Goal: Task Accomplishment & Management: Complete application form

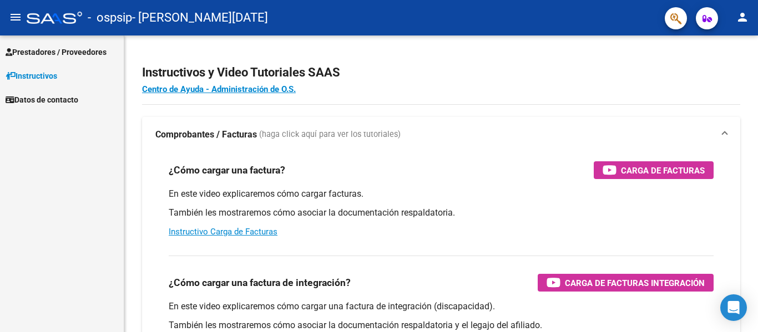
click at [744, 17] on mat-icon "person" at bounding box center [742, 17] width 13 height 13
click at [727, 47] on button "person Mi Perfil" at bounding box center [720, 46] width 68 height 27
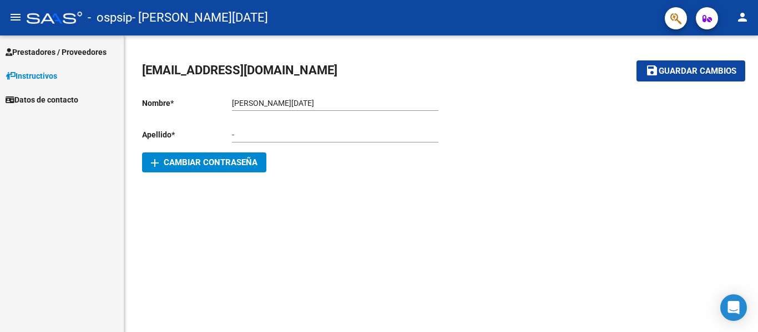
click at [9, 21] on mat-icon "menu" at bounding box center [15, 17] width 13 height 13
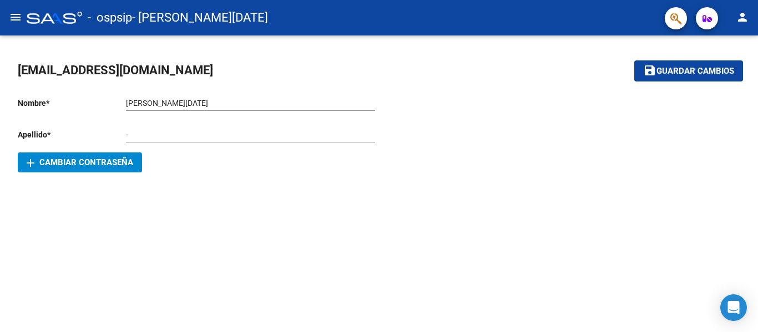
click at [742, 18] on mat-icon "person" at bounding box center [742, 17] width 13 height 13
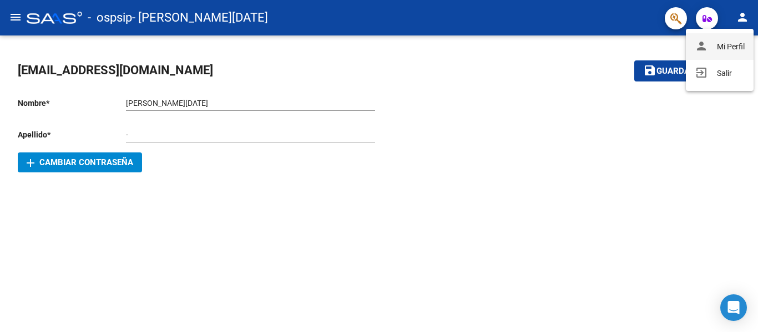
click at [732, 51] on button "person Mi Perfil" at bounding box center [720, 46] width 68 height 27
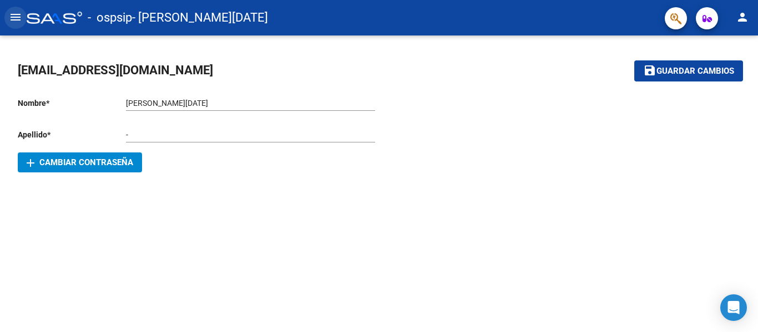
click at [21, 16] on mat-icon "menu" at bounding box center [15, 17] width 13 height 13
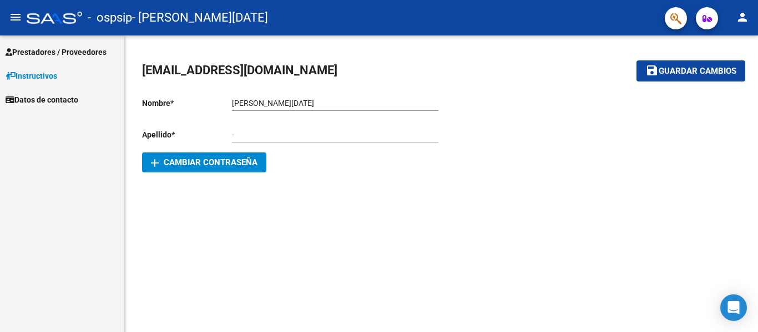
click at [59, 54] on span "Prestadores / Proveedores" at bounding box center [56, 52] width 101 height 12
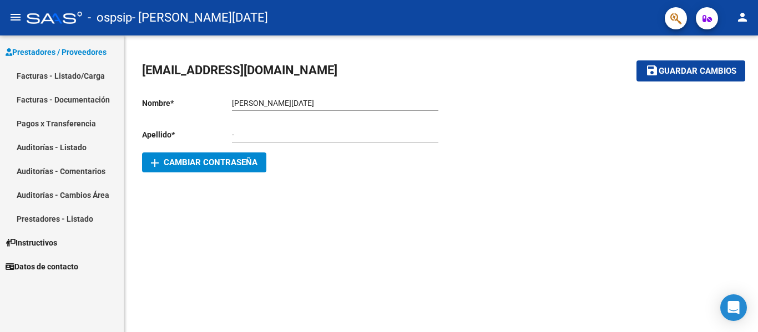
click at [85, 73] on link "Facturas - Listado/Carga" at bounding box center [62, 76] width 124 height 24
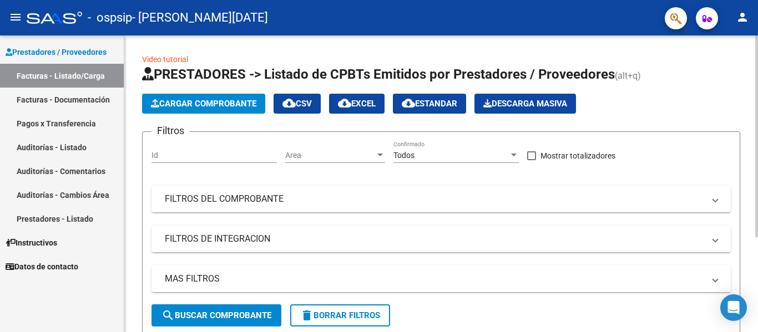
click at [214, 102] on span "Cargar Comprobante" at bounding box center [203, 104] width 105 height 10
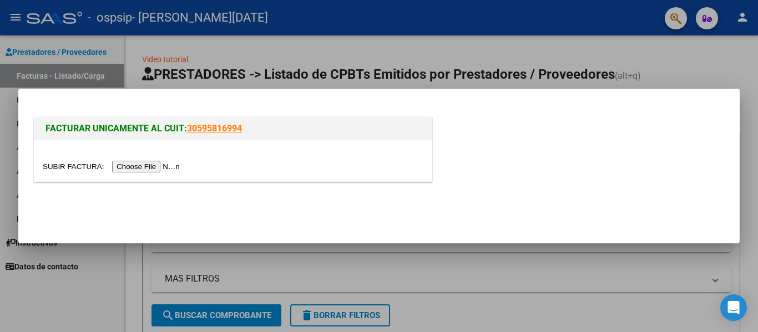
click at [156, 167] on input "file" at bounding box center [113, 167] width 140 height 12
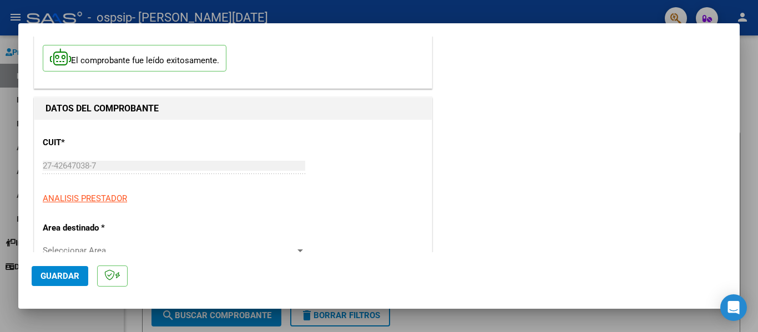
scroll to position [111, 0]
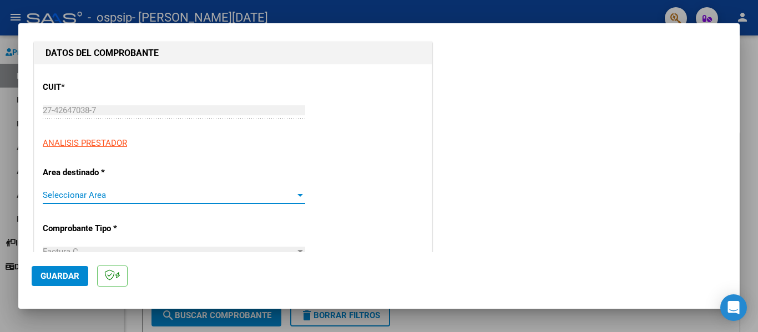
click at [132, 191] on span "Seleccionar Area" at bounding box center [169, 195] width 252 height 10
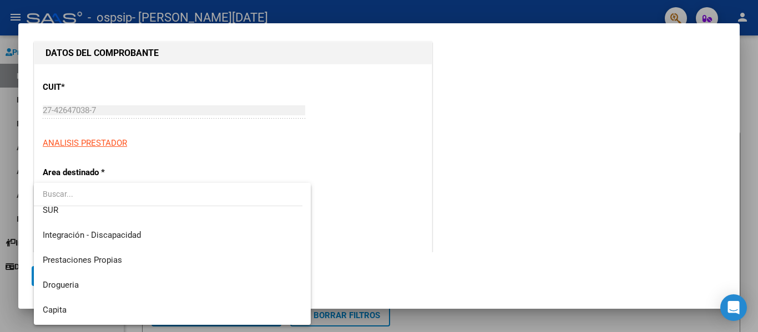
scroll to position [63, 0]
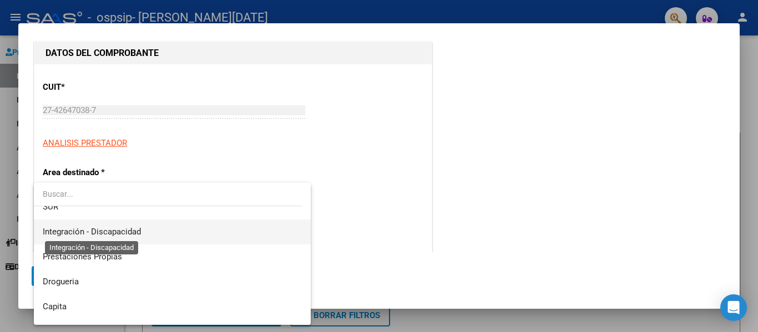
click at [75, 233] on span "Integración - Discapacidad" at bounding box center [92, 232] width 98 height 10
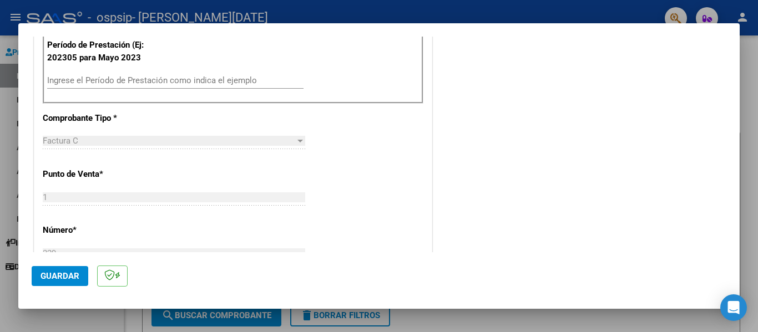
scroll to position [277, 0]
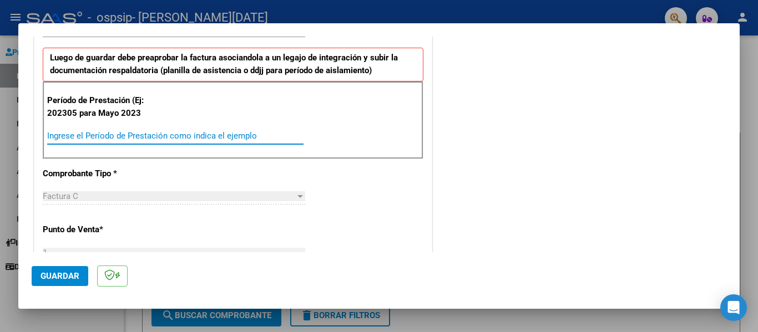
click at [122, 134] on input "Ingrese el Período de Prestación como indica el ejemplo" at bounding box center [175, 136] width 256 height 10
type input "202507"
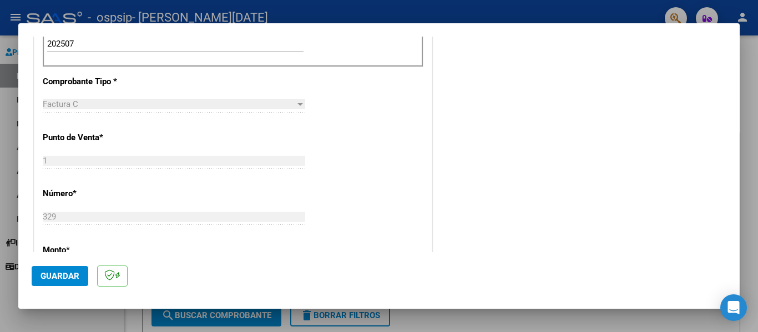
scroll to position [388, 0]
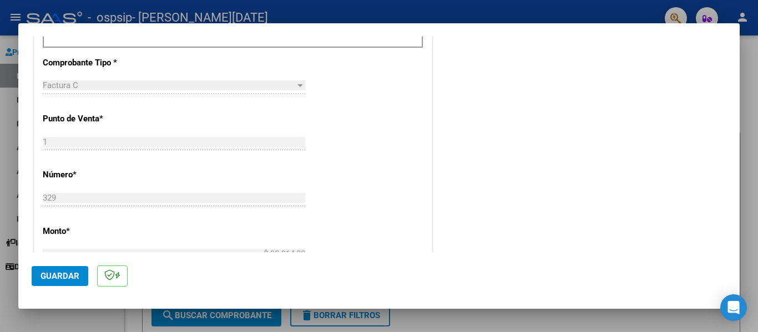
click at [98, 86] on div "Factura C" at bounding box center [169, 85] width 252 height 10
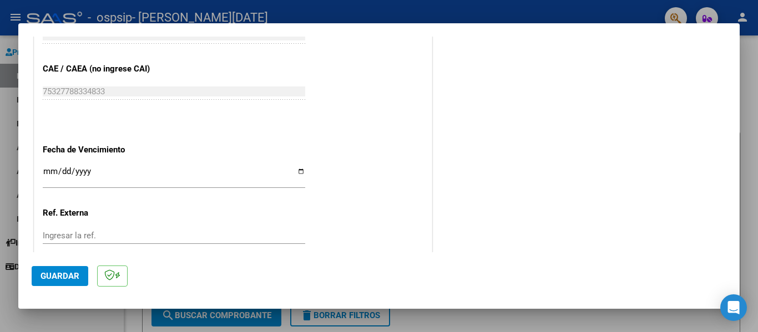
scroll to position [721, 0]
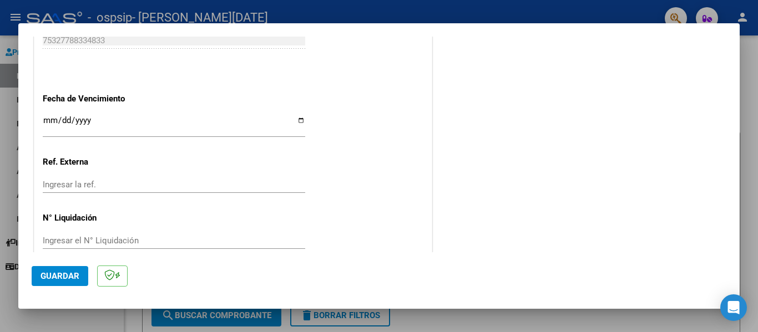
click at [107, 124] on input "Ingresar la fecha" at bounding box center [174, 125] width 262 height 18
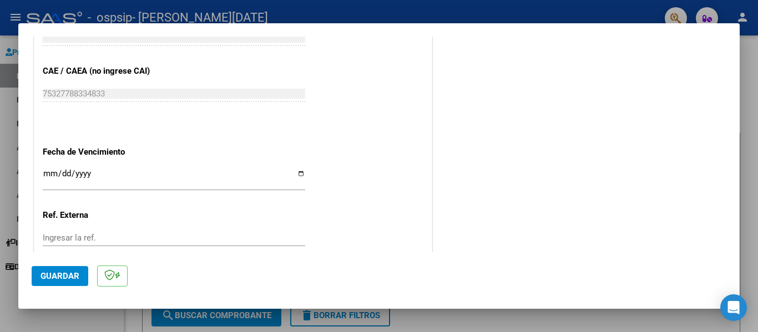
scroll to position [666, 0]
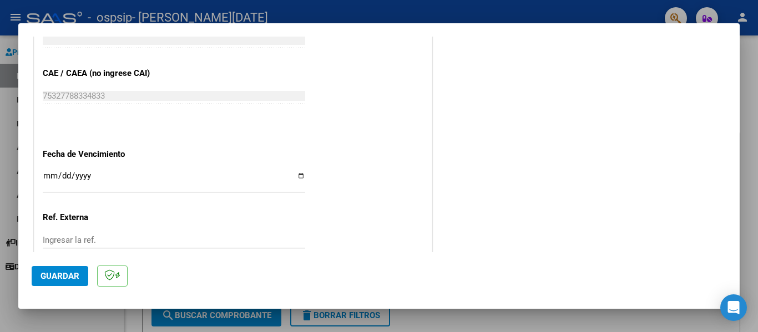
click at [298, 176] on input "Ingresar la fecha" at bounding box center [174, 180] width 262 height 18
type input "[DATE]"
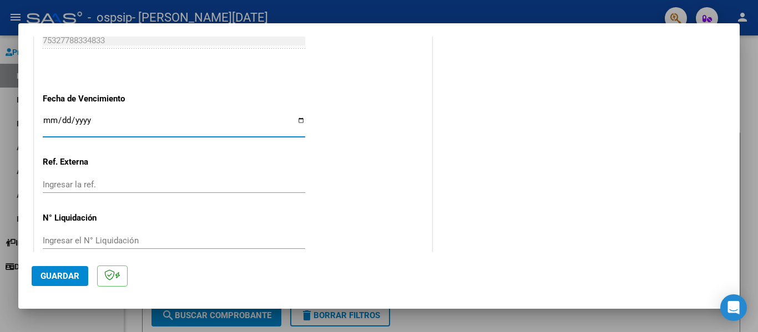
scroll to position [739, 0]
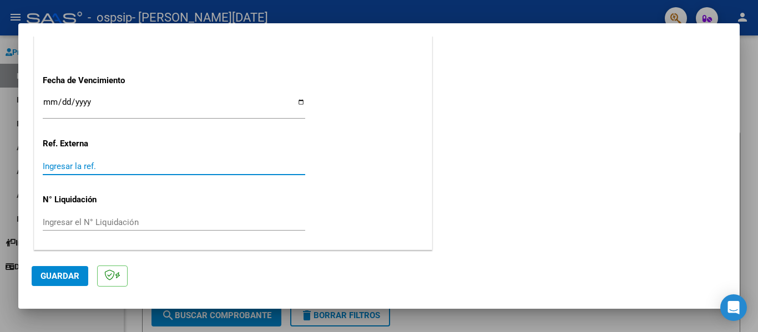
click at [96, 165] on input "Ingresar la ref." at bounding box center [174, 166] width 262 height 10
click at [93, 221] on input "Ingresar el N° Liquidación" at bounding box center [174, 222] width 262 height 10
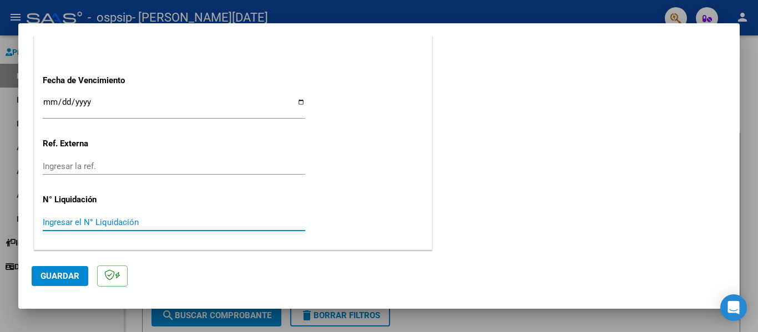
click at [51, 276] on span "Guardar" at bounding box center [59, 276] width 39 height 10
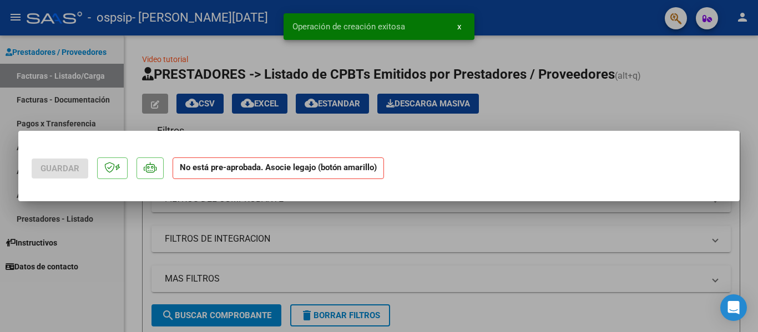
scroll to position [0, 0]
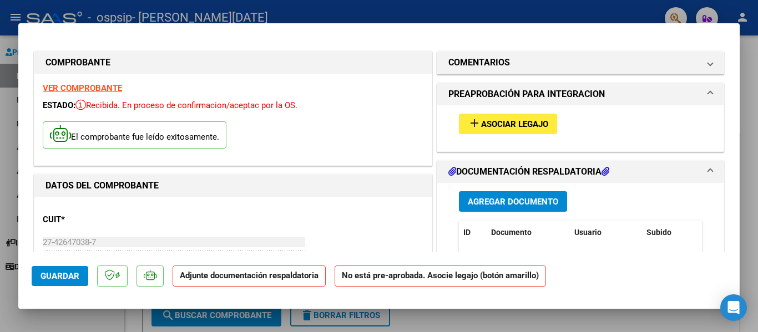
click at [509, 199] on span "Agregar Documento" at bounding box center [513, 202] width 90 height 10
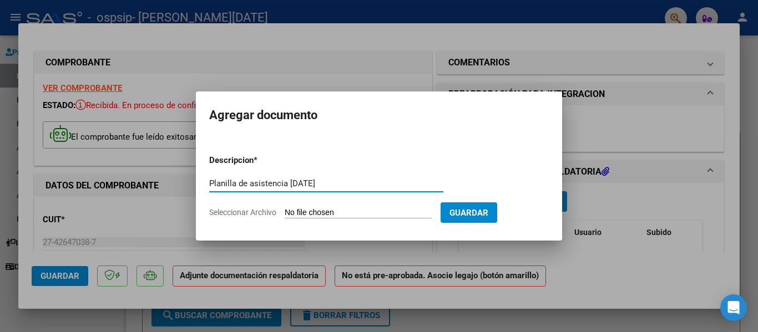
type input "Planilla de asistencia [DATE]"
click at [374, 212] on input "Seleccionar Archivo" at bounding box center [358, 213] width 147 height 11
type input "C:\fakepath\Planilla Julio - [PERSON_NAME].pdf"
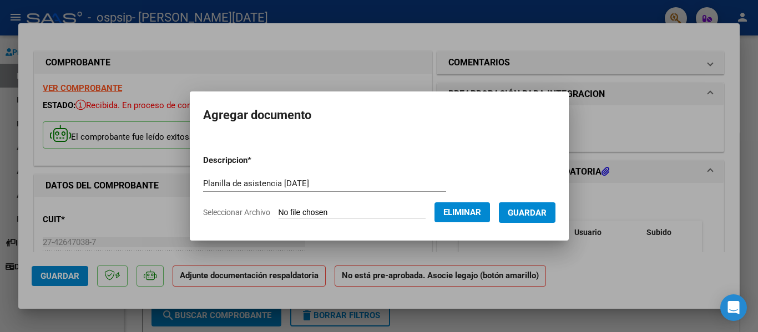
click at [533, 216] on span "Guardar" at bounding box center [527, 213] width 39 height 10
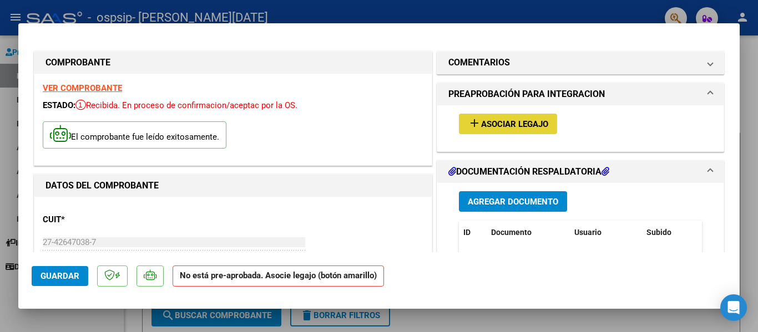
click at [491, 122] on span "Asociar Legajo" at bounding box center [514, 124] width 67 height 10
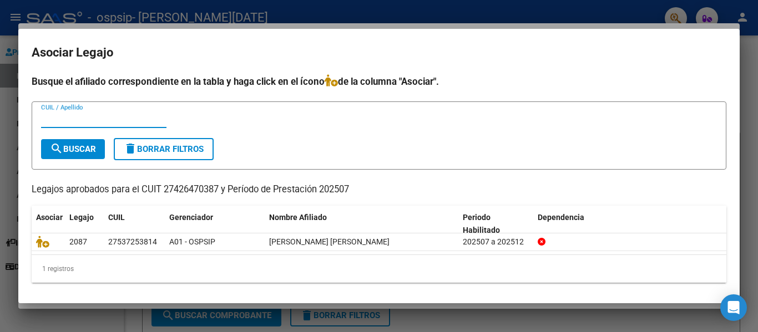
scroll to position [2, 0]
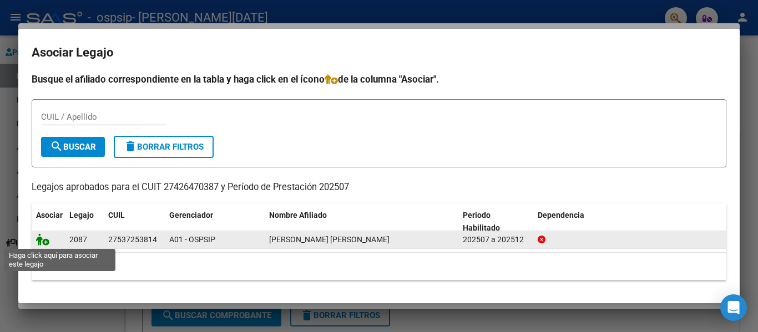
click at [40, 241] on icon at bounding box center [42, 240] width 13 height 12
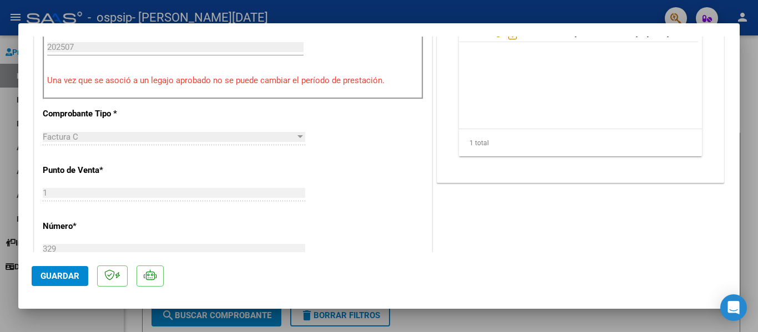
scroll to position [333, 0]
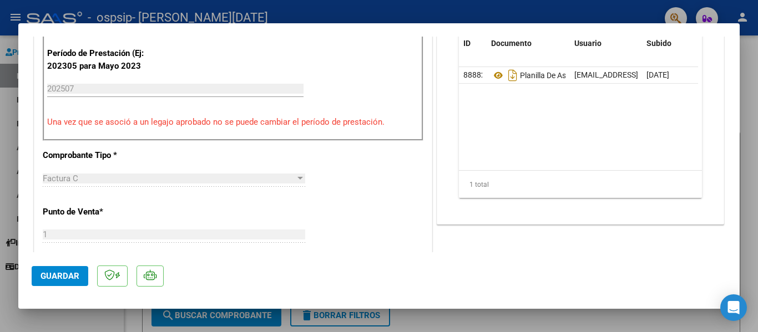
click at [47, 274] on span "Guardar" at bounding box center [59, 276] width 39 height 10
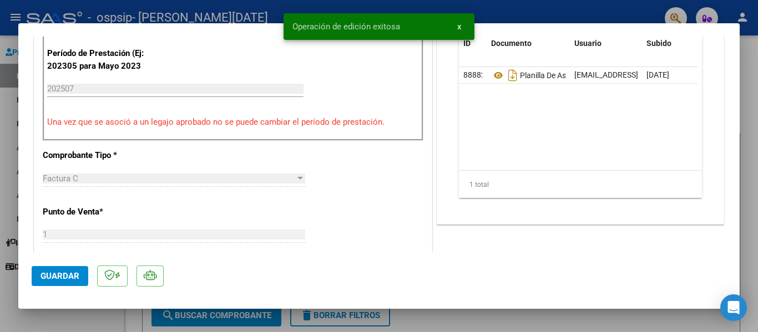
click at [757, 61] on div at bounding box center [379, 166] width 758 height 332
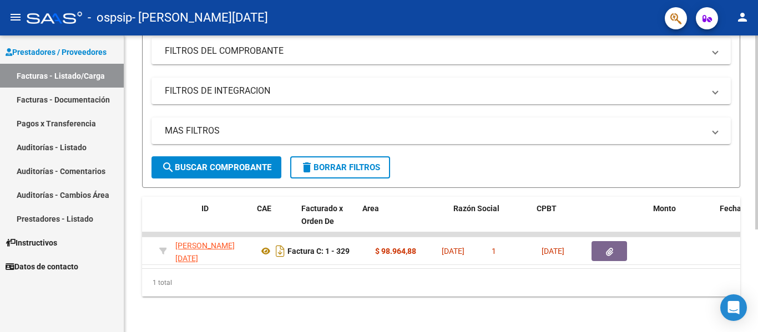
scroll to position [0, 0]
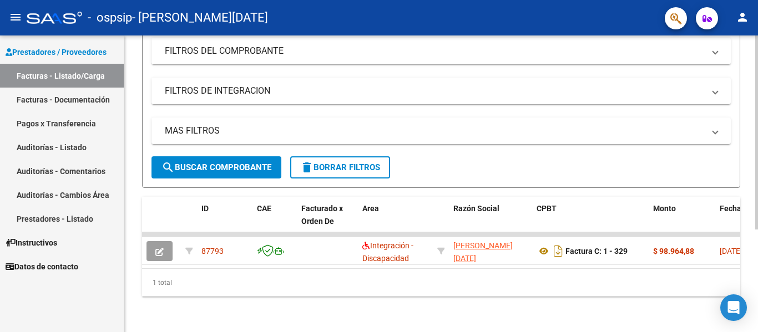
click at [136, 293] on div "Video tutorial PRESTADORES -> Listado de CPBTs Emitidos por Prestadores / Prove…" at bounding box center [440, 109] width 633 height 445
